Goal: Information Seeking & Learning: Check status

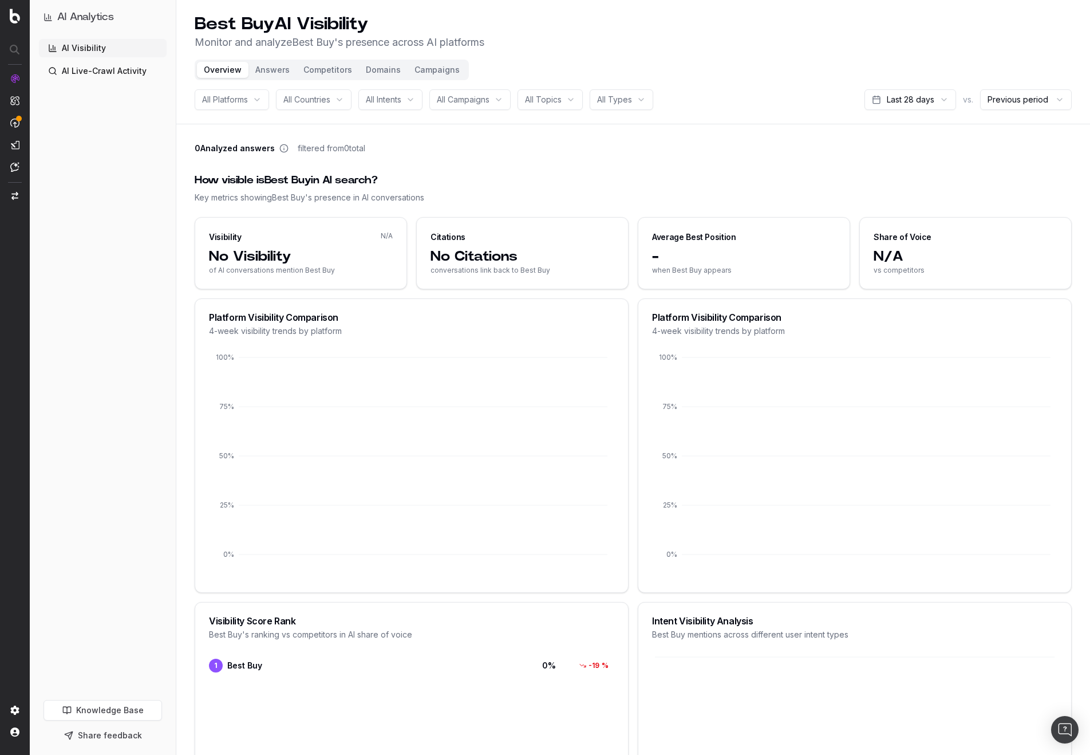
click at [905, 99] on html "AI Analytics AI Visibility AI Live-Crawl Activity Knowledge Base Share feedback…" at bounding box center [545, 377] width 1090 height 755
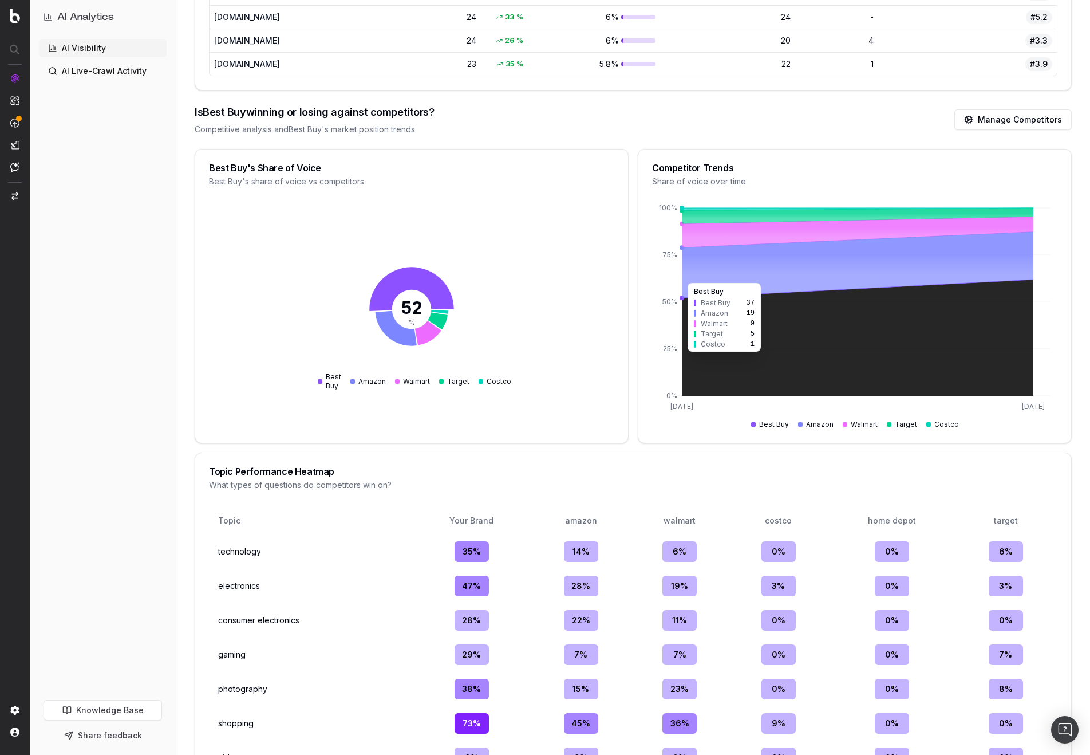
scroll to position [1178, 0]
